Goal: Task Accomplishment & Management: Complete application form

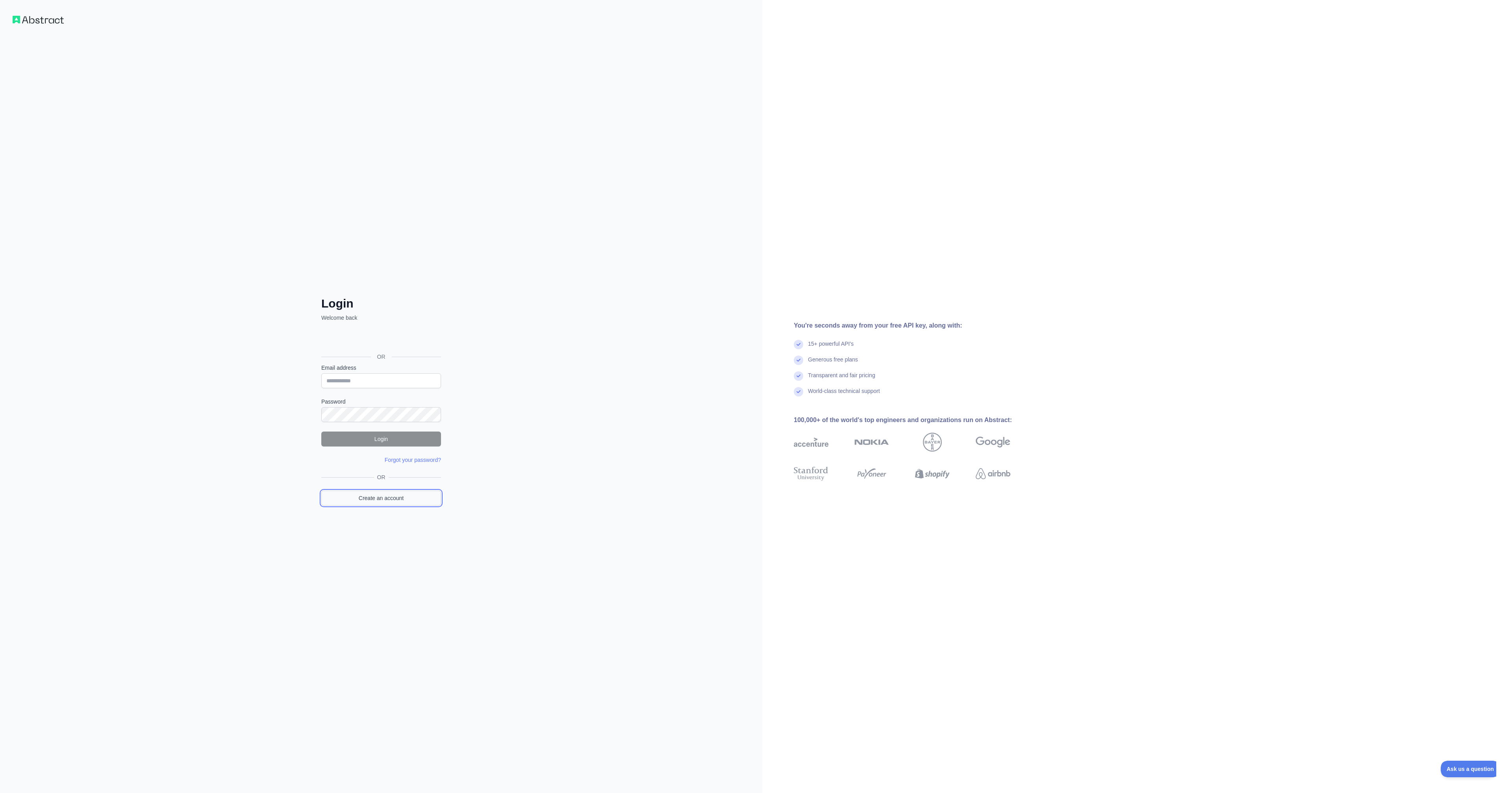
click at [386, 503] on link "Create an account" at bounding box center [381, 498] width 120 height 15
click at [377, 333] on div "Sign in with Google. Opens in new tab" at bounding box center [380, 328] width 118 height 18
click at [382, 502] on link "Create an account" at bounding box center [381, 498] width 120 height 15
click at [368, 367] on input "Email address" at bounding box center [381, 369] width 120 height 15
click at [370, 373] on input "Email address" at bounding box center [381, 369] width 120 height 15
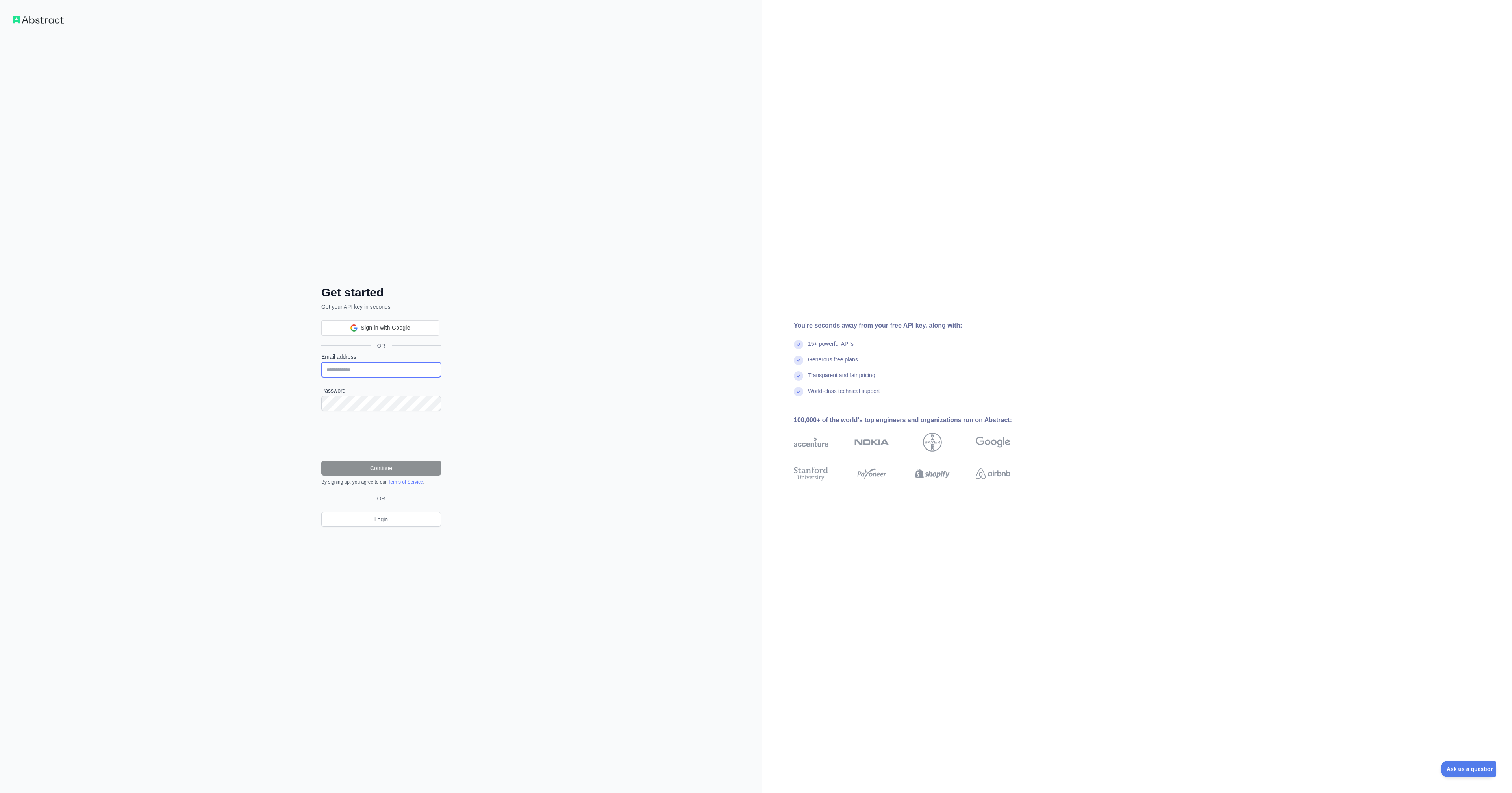
click at [372, 372] on input "Email address" at bounding box center [381, 369] width 120 height 15
click at [373, 369] on input "Email address" at bounding box center [381, 369] width 120 height 15
type input "**********"
